Goal: Transaction & Acquisition: Book appointment/travel/reservation

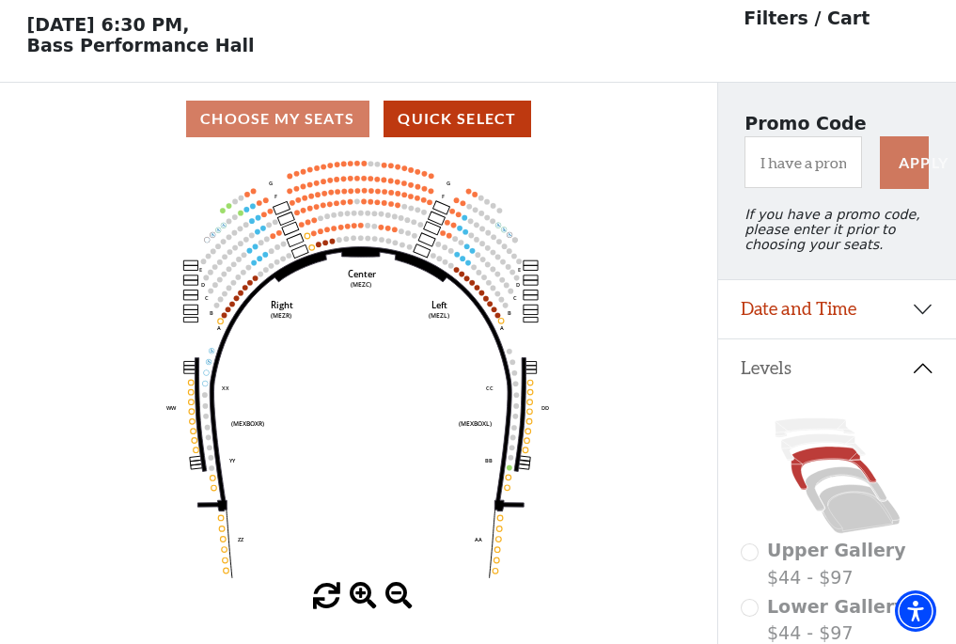
scroll to position [87, 0]
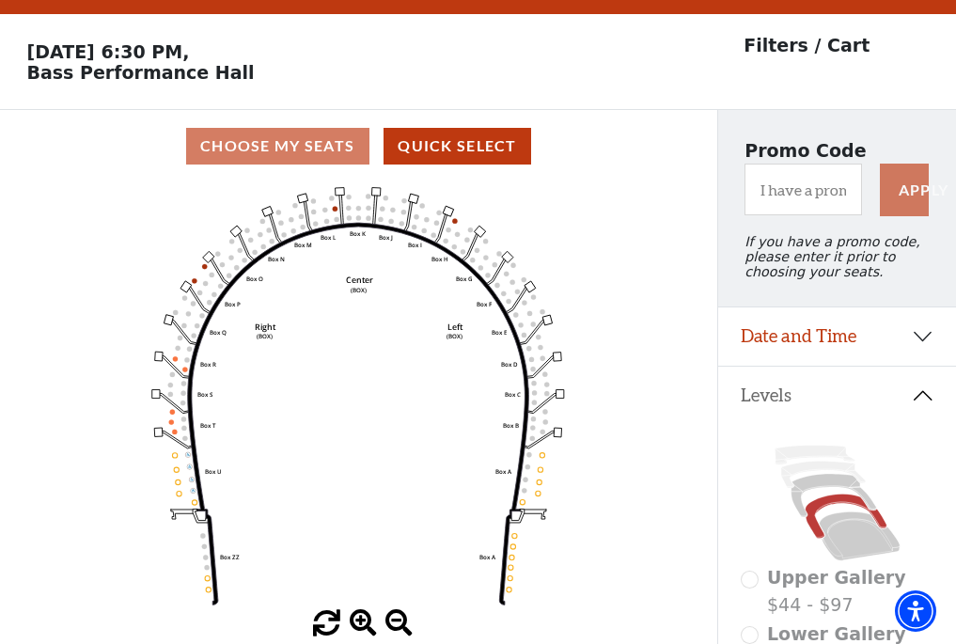
scroll to position [87, 0]
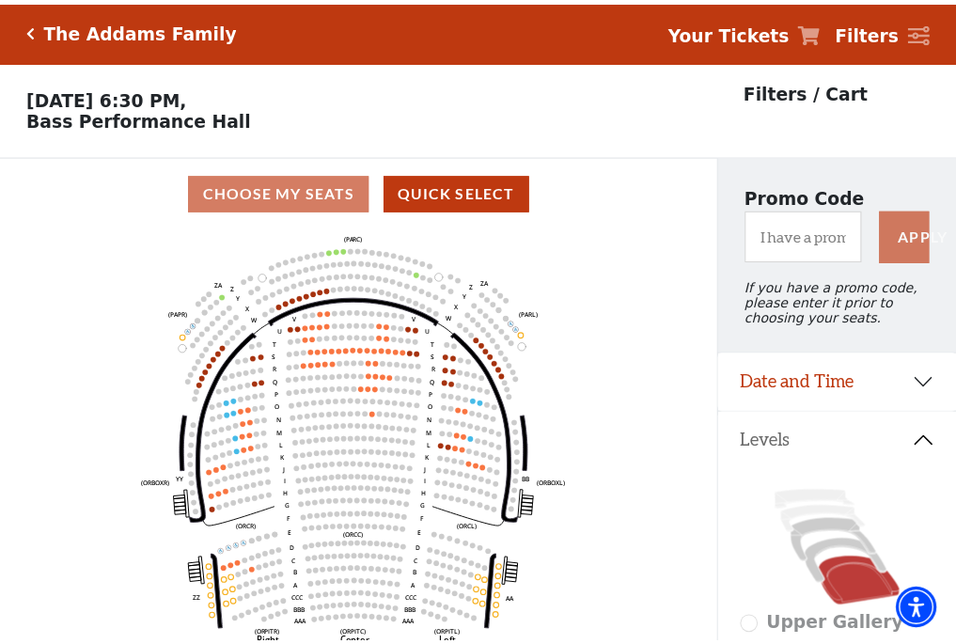
scroll to position [87, 0]
